Goal: Information Seeking & Learning: Check status

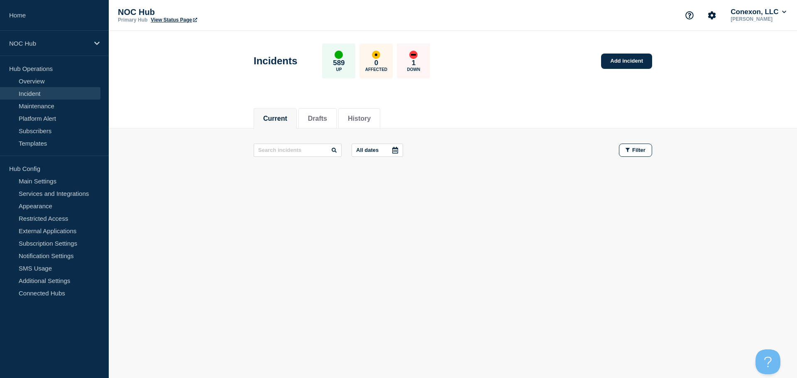
click at [46, 99] on link "Incident" at bounding box center [50, 93] width 100 height 12
click at [45, 113] on link "Platform Alert" at bounding box center [50, 118] width 100 height 12
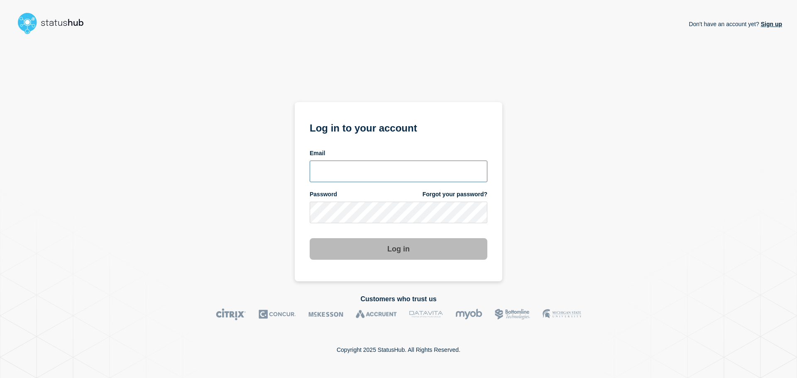
type input "xandra.martens@conexon.us"
click at [427, 254] on button "Log in" at bounding box center [399, 249] width 178 height 22
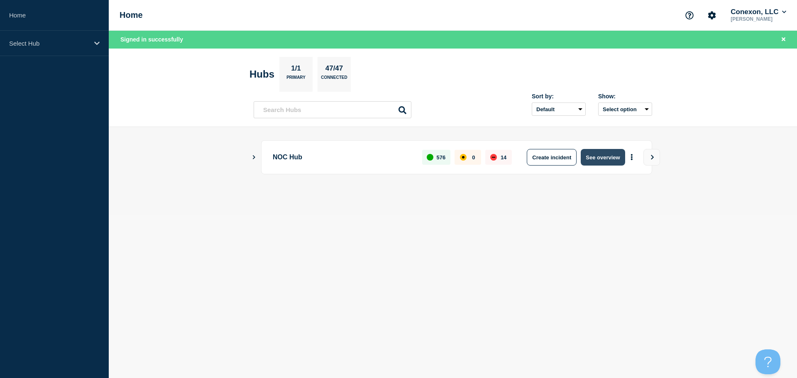
click at [616, 155] on button "See overview" at bounding box center [603, 157] width 44 height 17
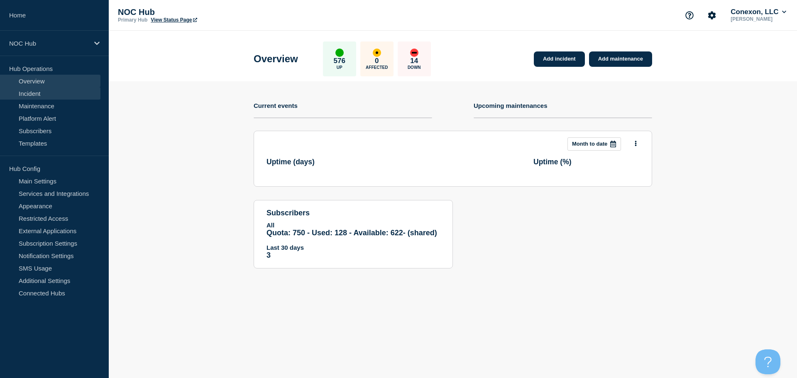
click at [32, 94] on link "Incident" at bounding box center [50, 93] width 100 height 12
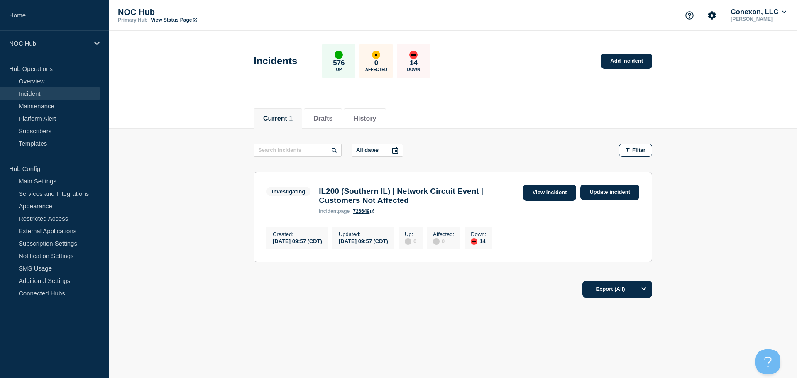
click at [564, 188] on link "View incident" at bounding box center [550, 193] width 54 height 16
